Goal: Task Accomplishment & Management: Use online tool/utility

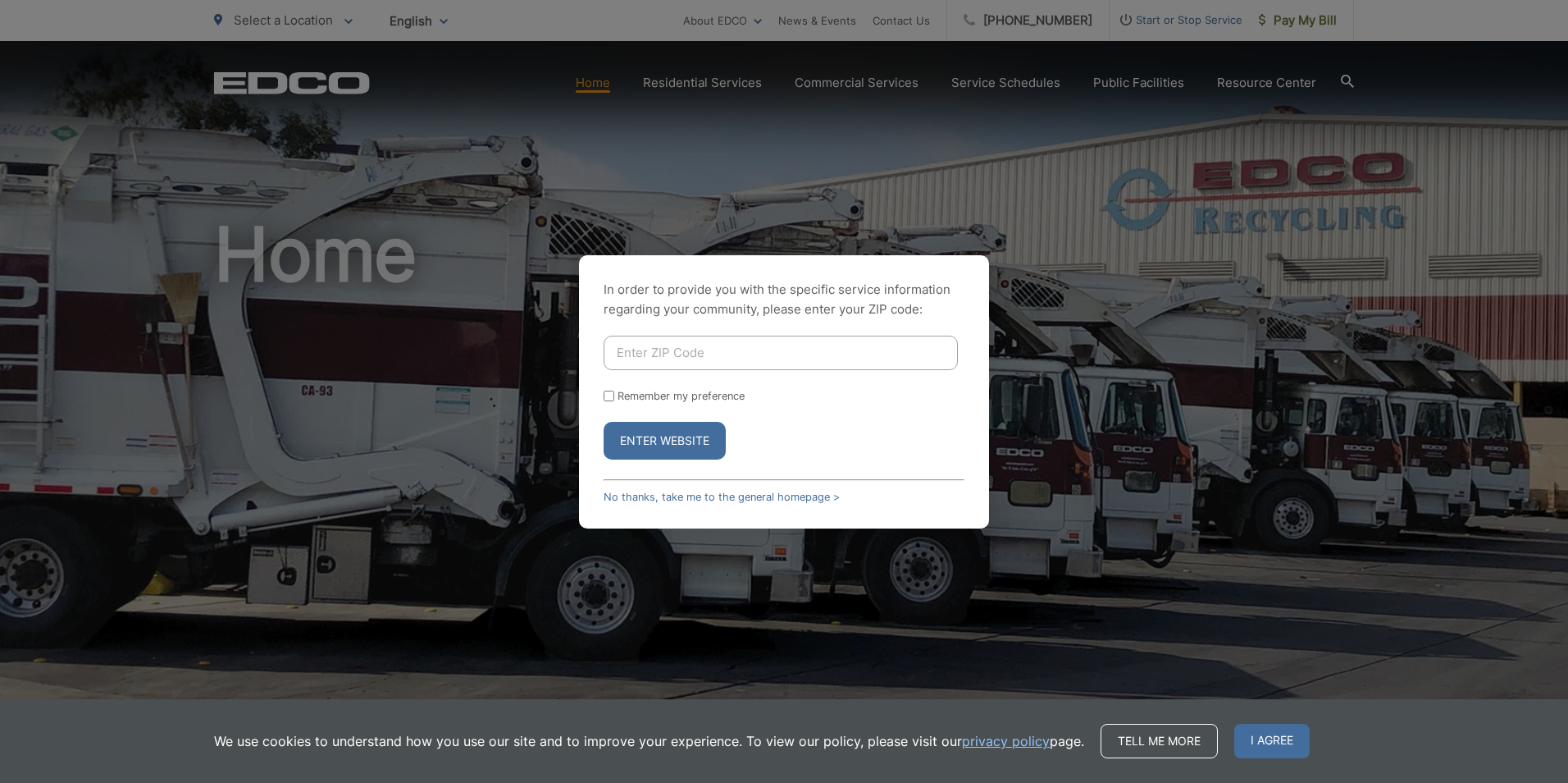
click at [627, 355] on input "Enter ZIP Code" at bounding box center [781, 353] width 354 height 34
type input "92108"
click at [676, 436] on button "Enter Website" at bounding box center [664, 441] width 122 height 38
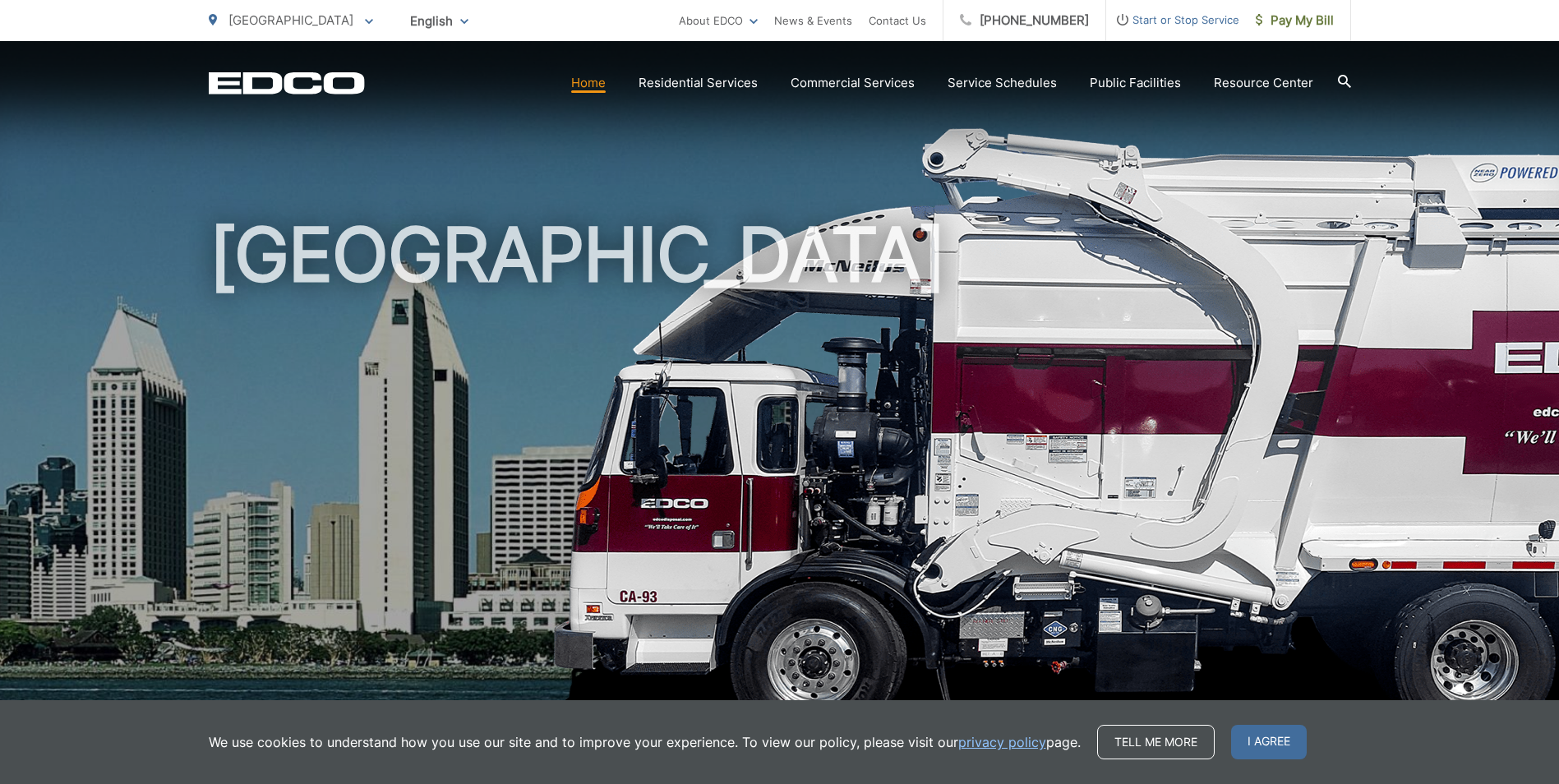
click at [1279, 16] on span "Pay My Bill" at bounding box center [1294, 20] width 78 height 20
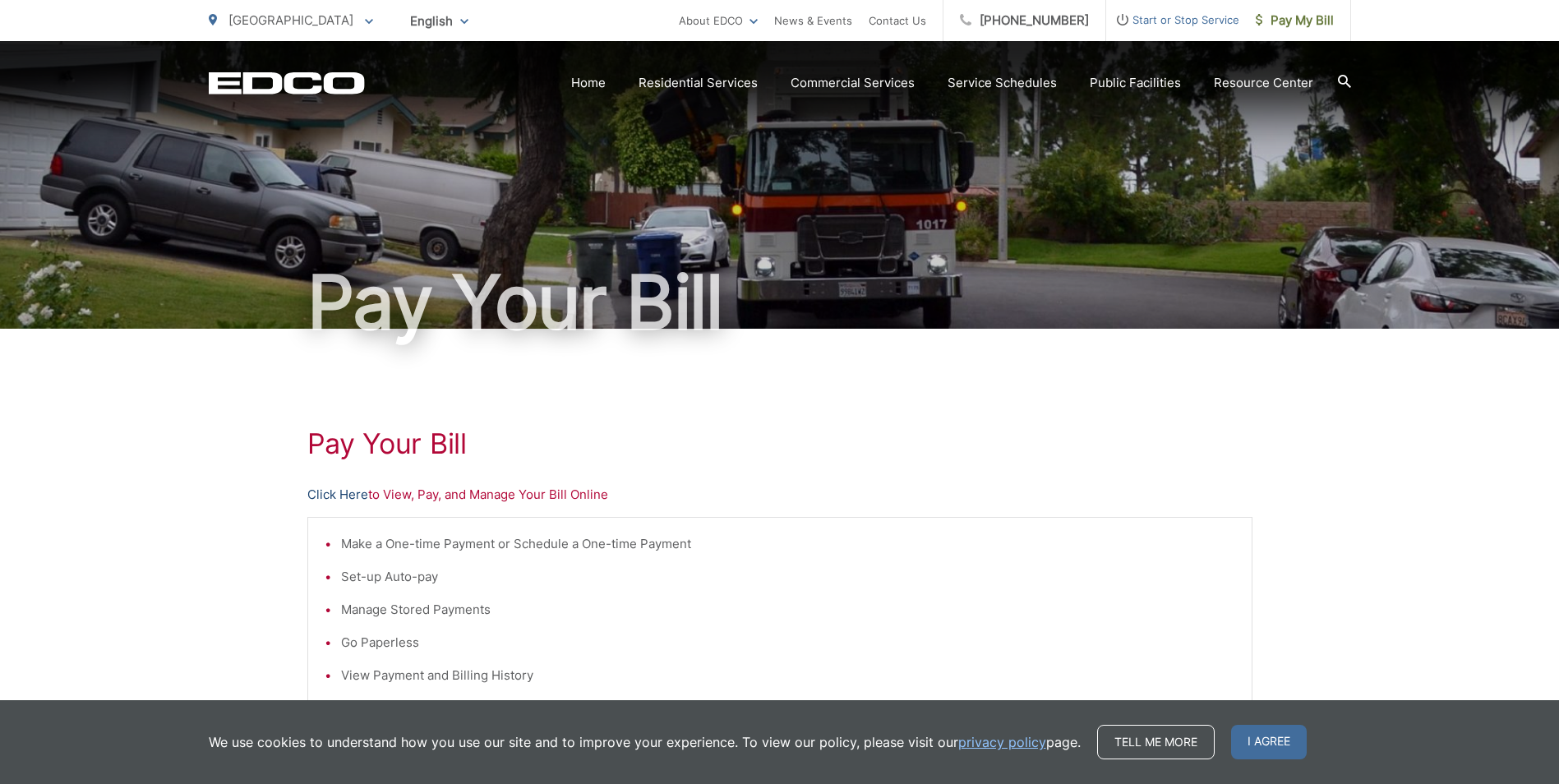
click at [336, 490] on link "Click Here" at bounding box center [338, 495] width 61 height 20
